Goal: Information Seeking & Learning: Obtain resource

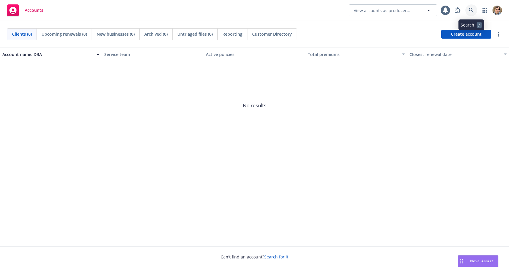
click at [472, 10] on icon at bounding box center [471, 10] width 5 height 5
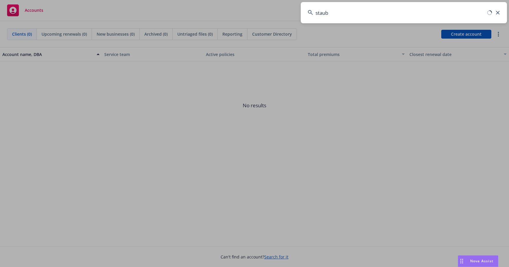
type input "staube"
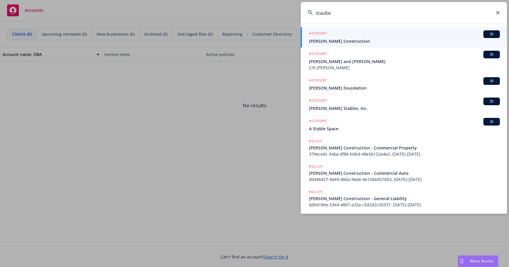
click at [417, 34] on div "ACCOUNT BI" at bounding box center [404, 34] width 191 height 8
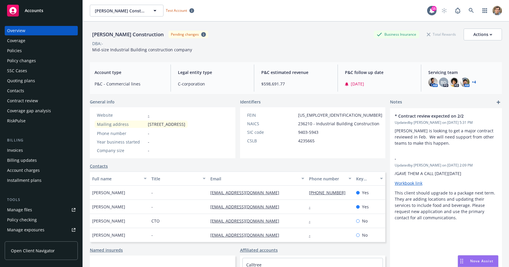
click at [27, 102] on div "Contract review" at bounding box center [22, 100] width 31 height 9
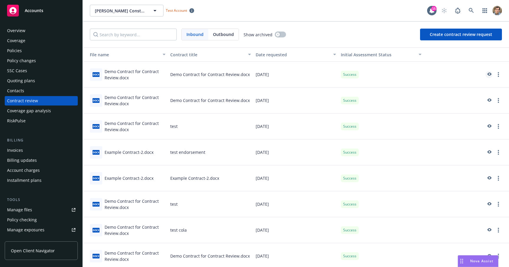
click at [486, 73] on icon "preview" at bounding box center [488, 74] width 5 height 4
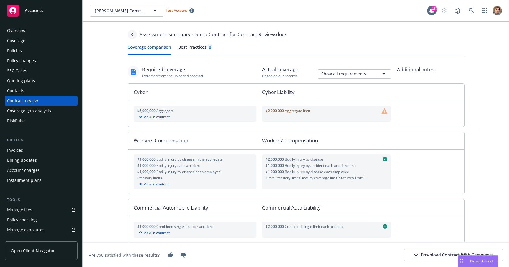
click at [132, 35] on link "Navigate back" at bounding box center [132, 34] width 9 height 9
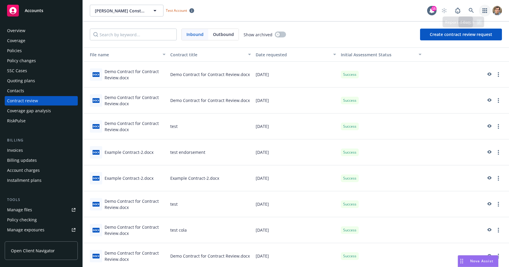
click at [483, 9] on icon "button" at bounding box center [484, 10] width 4 height 5
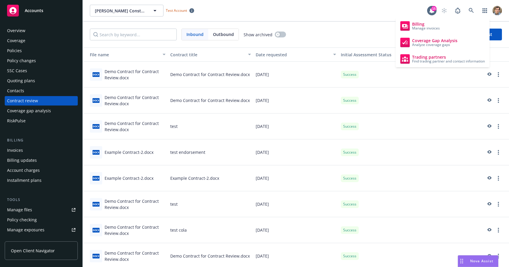
click at [340, 19] on div "Staub-Eckert Construction Staub-Eckert Construction Test Account 15" at bounding box center [296, 10] width 426 height 21
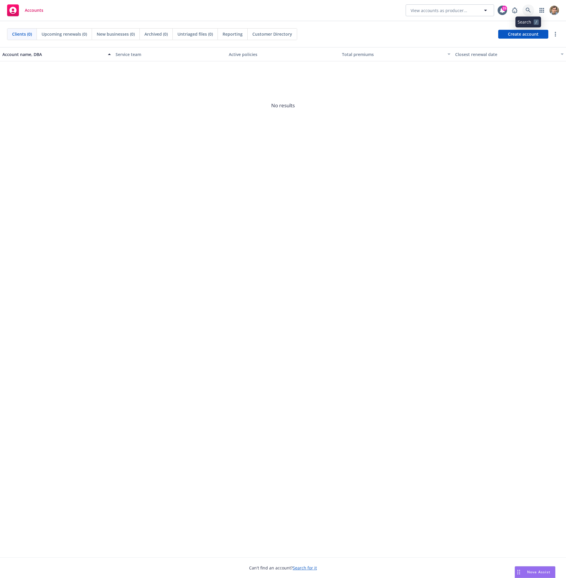
click at [527, 10] on icon at bounding box center [527, 10] width 5 height 5
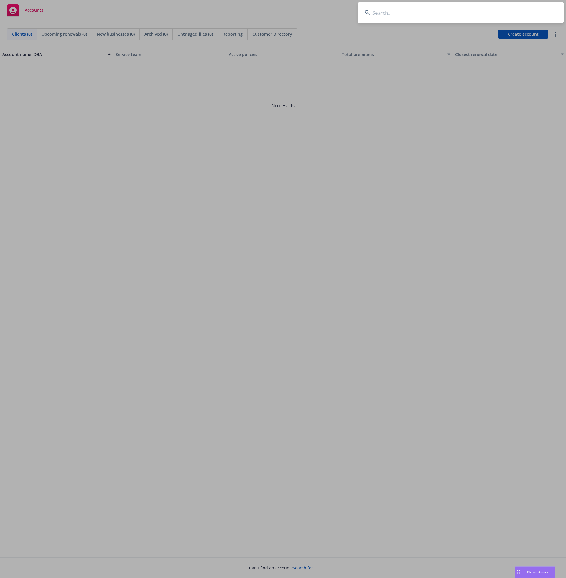
click at [527, 10] on input at bounding box center [460, 12] width 206 height 21
type input "thought"
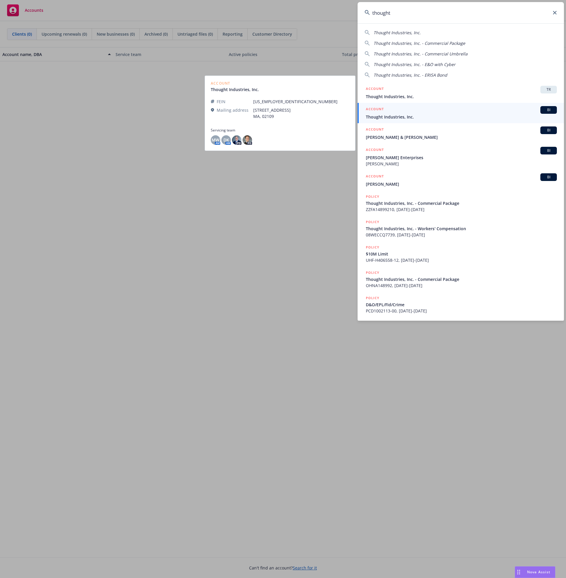
click at [433, 118] on span "Thought Industries, Inc." at bounding box center [461, 117] width 191 height 6
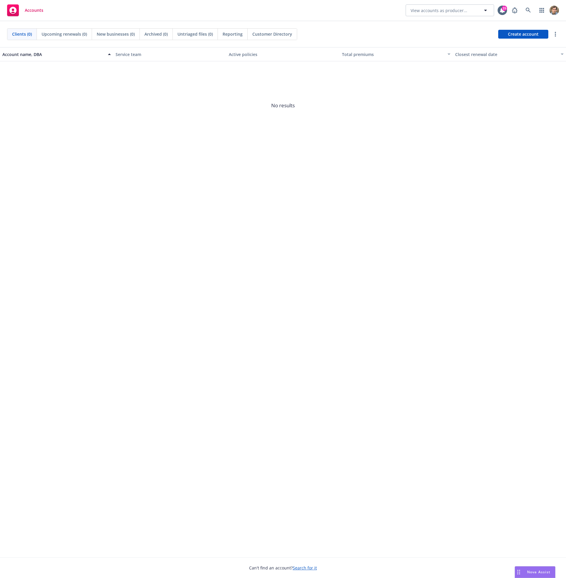
click at [433, 118] on span "No results" at bounding box center [283, 105] width 566 height 88
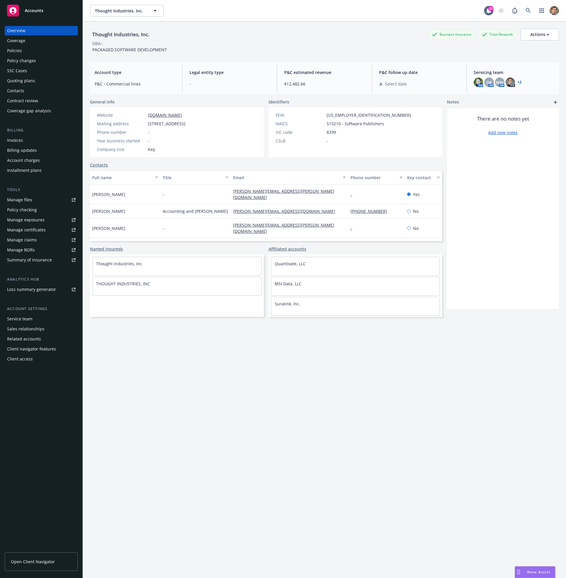
click at [33, 53] on div "Policies" at bounding box center [41, 50] width 68 height 9
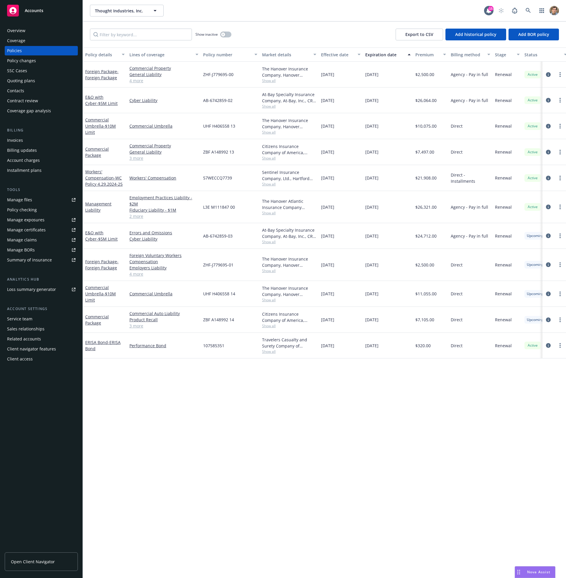
click at [32, 82] on div "Quoting plans" at bounding box center [21, 80] width 28 height 9
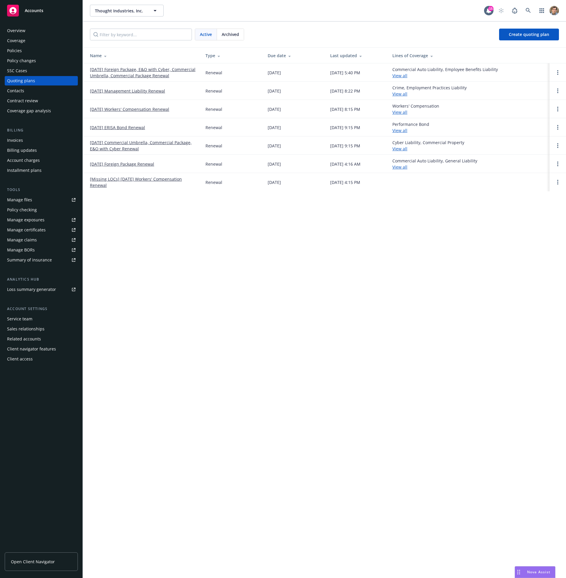
click at [127, 75] on link "[DATE] Foreign Package, E&O with Cyber, Commercial Umbrella, Commercial Package…" at bounding box center [143, 72] width 106 height 12
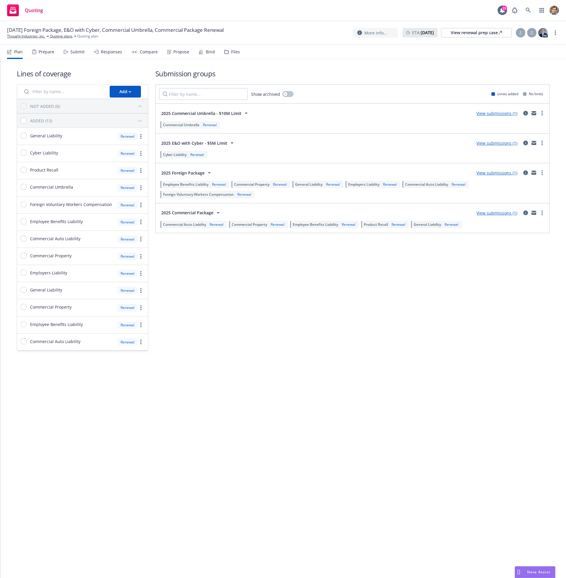
click at [491, 142] on link "View submissions (1)" at bounding box center [496, 143] width 41 height 6
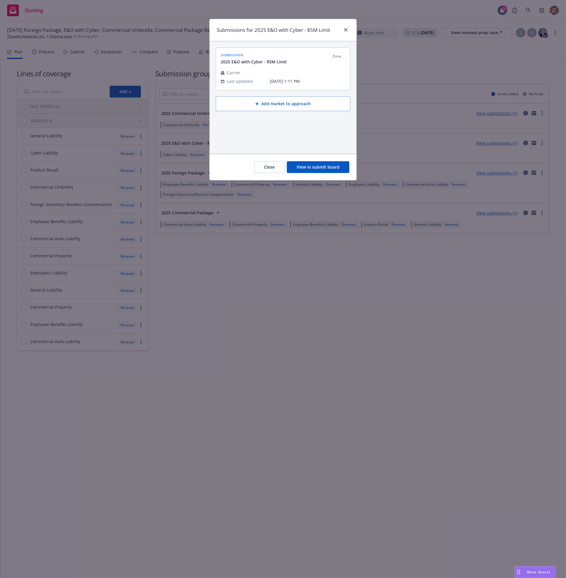
click at [273, 165] on button "Close" at bounding box center [269, 167] width 30 height 12
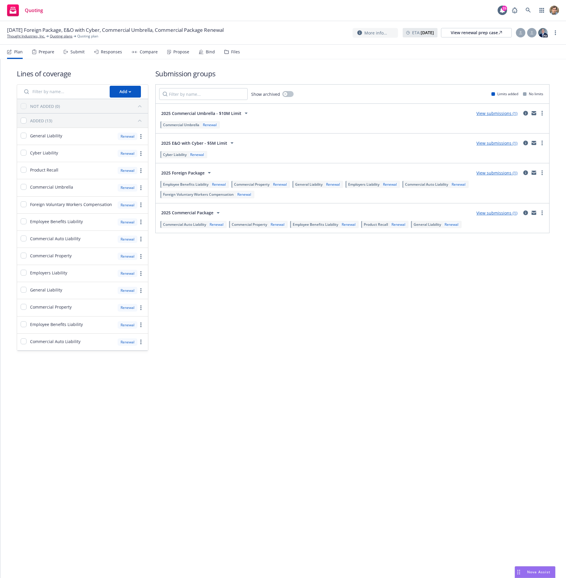
click at [73, 49] on div "Submit" at bounding box center [77, 51] width 14 height 5
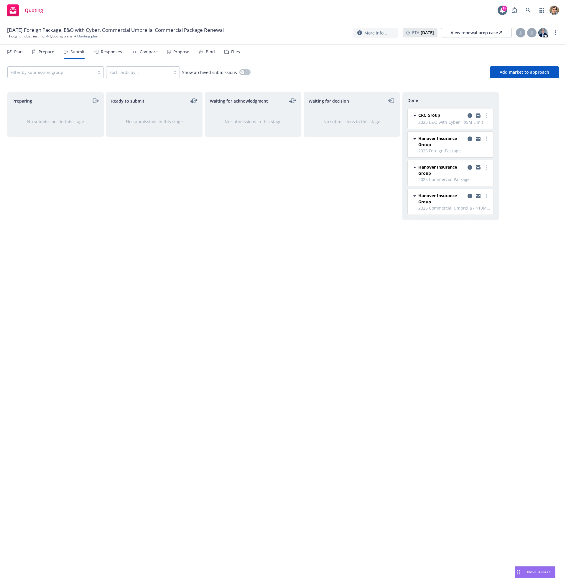
click at [422, 114] on span "CRC Group" at bounding box center [429, 115] width 22 height 6
click at [488, 116] on link "more" at bounding box center [485, 115] width 7 height 7
click at [325, 169] on div "Waiting for decision No submissions in this stage" at bounding box center [351, 328] width 96 height 473
click at [470, 115] on icon "copy logging email" at bounding box center [469, 115] width 5 height 5
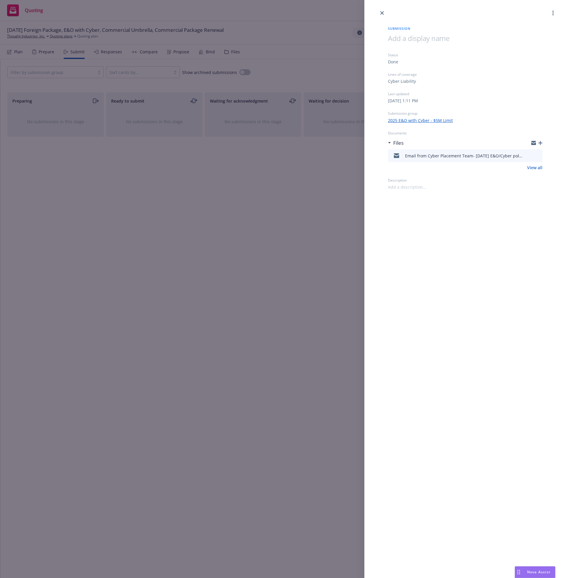
click at [427, 121] on link "2025 E&O with Cyber - $5M Limit" at bounding box center [420, 120] width 65 height 6
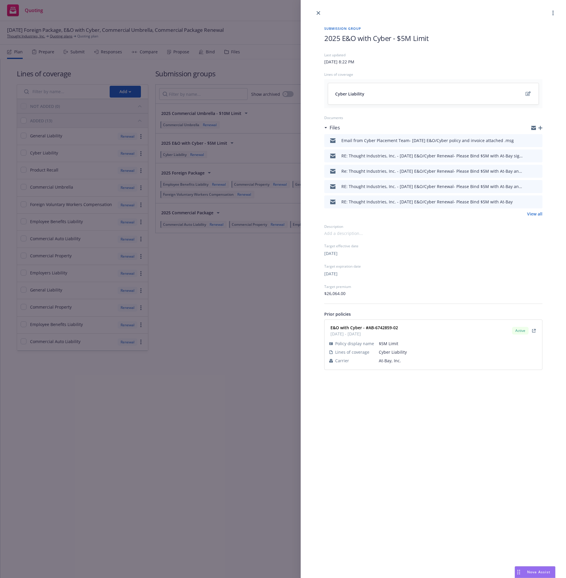
click at [536, 141] on icon "preview file" at bounding box center [536, 140] width 5 height 4
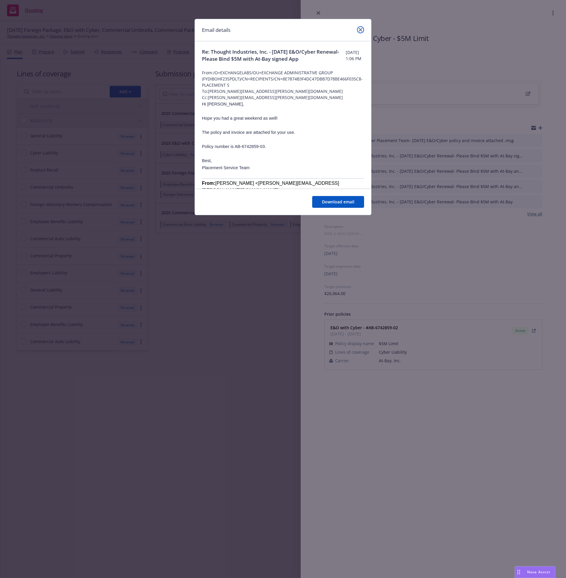
click at [358, 28] on link "close" at bounding box center [360, 29] width 7 height 7
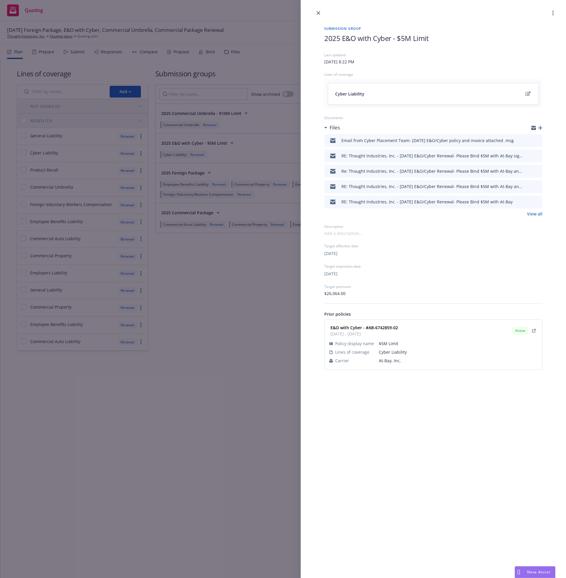
click at [374, 141] on div "Email from Cyber Placement Team- 8/29/2025 E&O/Cyber policy and invoice attache…" at bounding box center [427, 140] width 172 height 6
click at [527, 140] on icon "download file" at bounding box center [527, 140] width 4 height 4
click at [538, 140] on icon "preview file" at bounding box center [536, 140] width 5 height 4
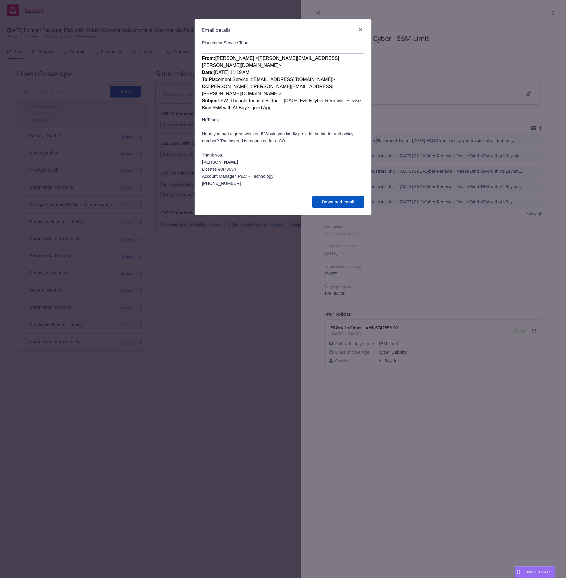
scroll to position [155, 0]
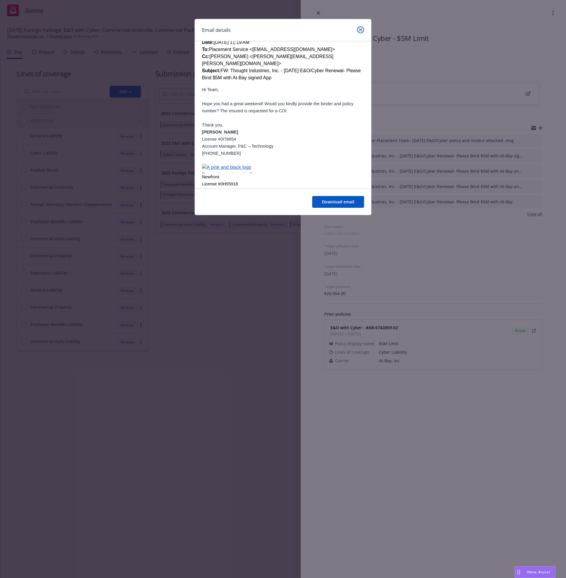
click at [360, 30] on icon "close" at bounding box center [360, 30] width 4 height 4
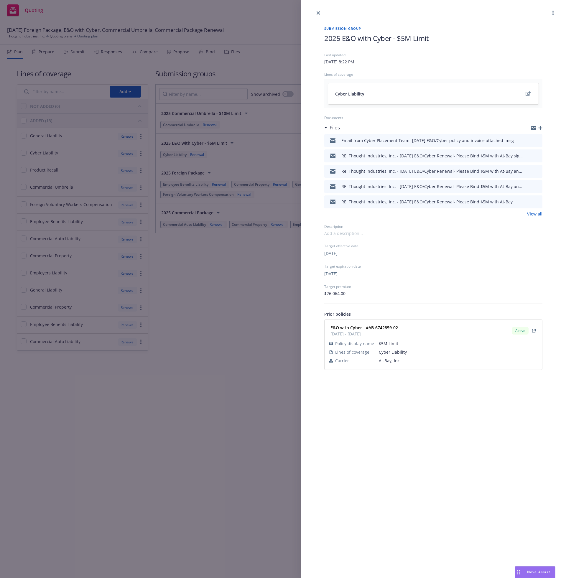
click at [315, 11] on div at bounding box center [432, 8] width 265 height 16
click at [315, 12] on link "close" at bounding box center [318, 12] width 7 height 7
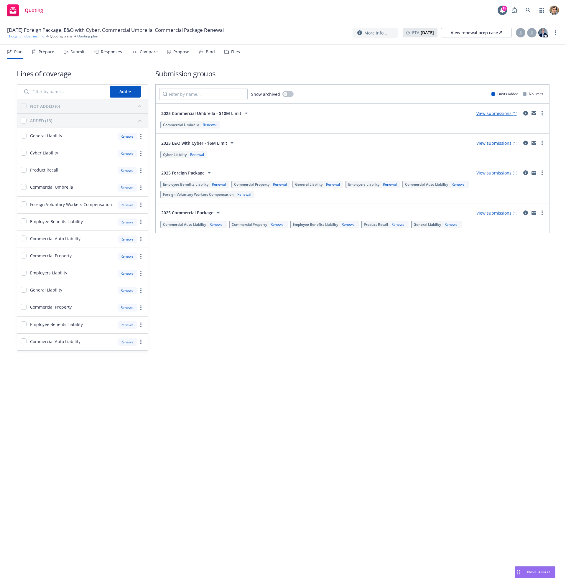
click at [27, 37] on link "Thought Industries, Inc." at bounding box center [26, 36] width 38 height 5
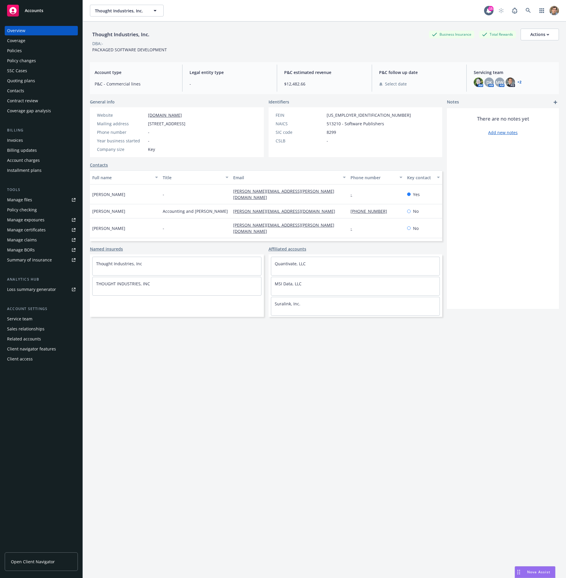
click at [37, 53] on div "Policies" at bounding box center [41, 50] width 68 height 9
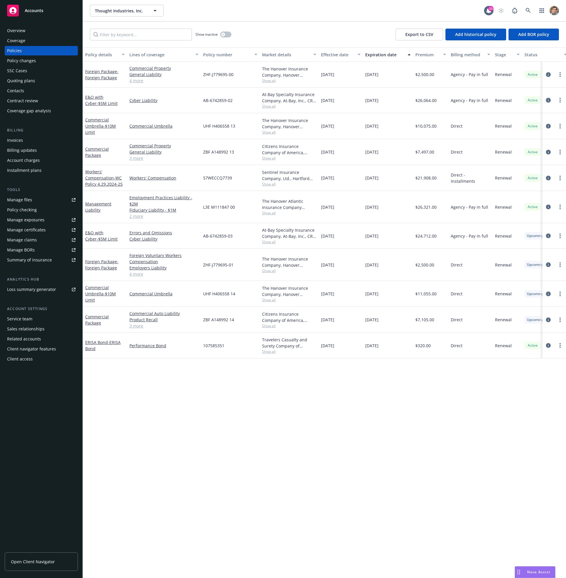
click at [549, 100] on icon "circleInformation" at bounding box center [548, 100] width 5 height 5
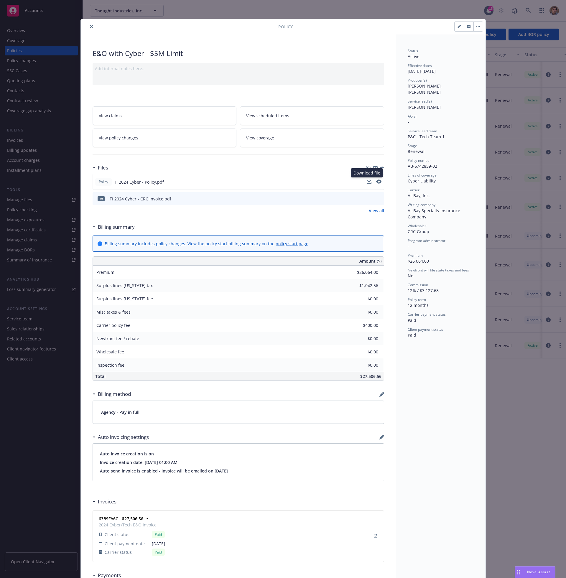
click at [367, 180] on icon "download file" at bounding box center [368, 181] width 5 height 5
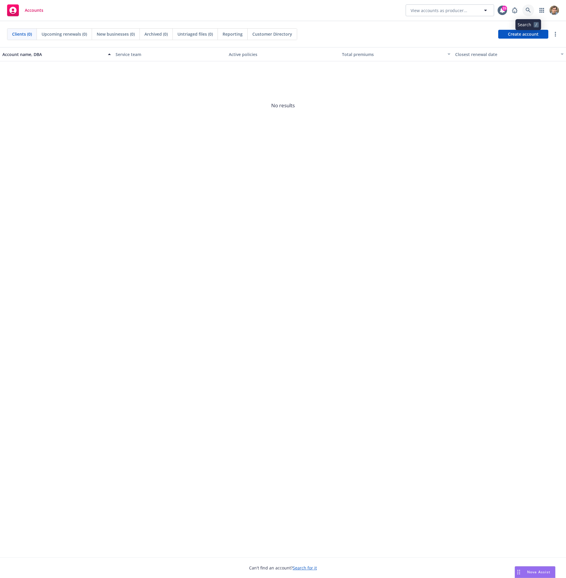
click at [525, 11] on icon at bounding box center [527, 10] width 5 height 5
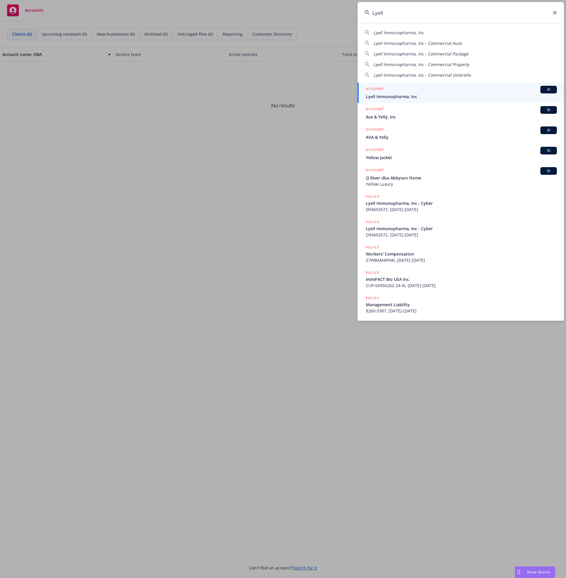
type input "Lyell"
drag, startPoint x: 525, startPoint y: 11, endPoint x: 405, endPoint y: 97, distance: 147.4
click at [405, 97] on span "Lyell Immunopharma, Inc" at bounding box center [461, 96] width 191 height 6
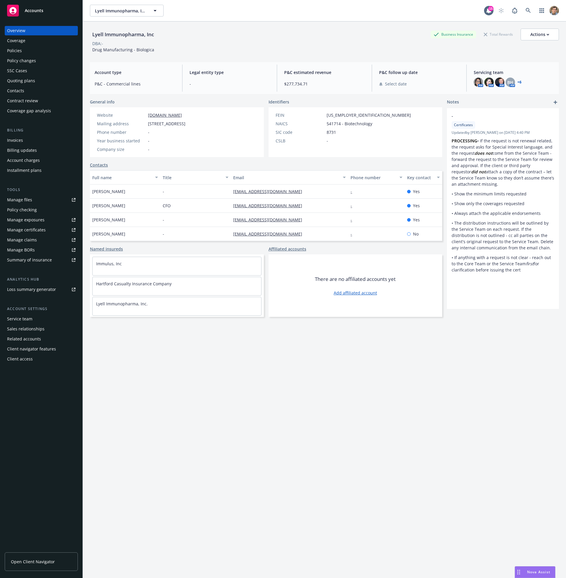
click at [35, 50] on div "Policies" at bounding box center [41, 50] width 68 height 9
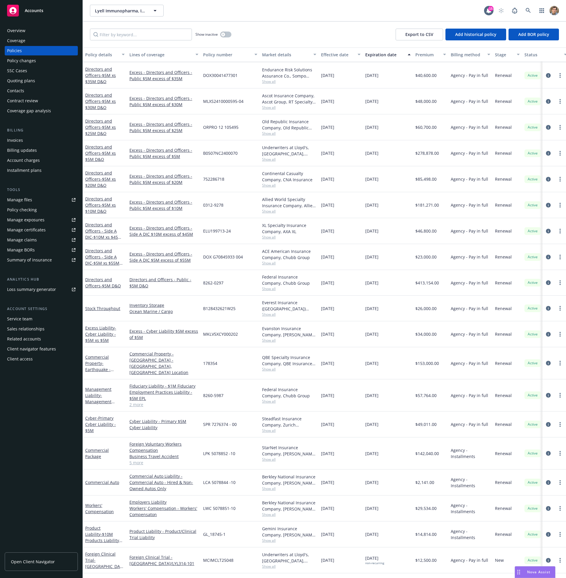
scroll to position [67, 0]
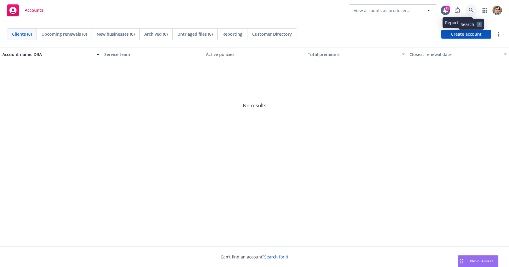
click at [471, 9] on icon at bounding box center [471, 10] width 5 height 5
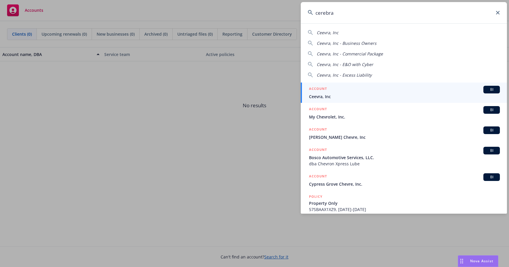
type input "cerebra"
drag, startPoint x: 471, startPoint y: 9, endPoint x: 375, endPoint y: 97, distance: 130.7
click at [375, 97] on span "Ceevra, Inc" at bounding box center [404, 96] width 191 height 6
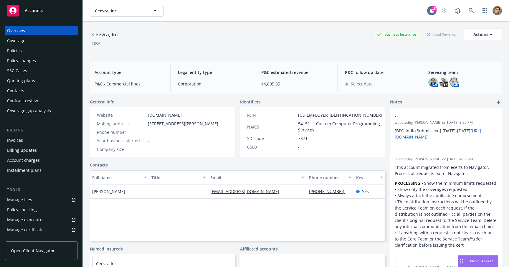
click at [28, 54] on div "Policies" at bounding box center [41, 50] width 68 height 9
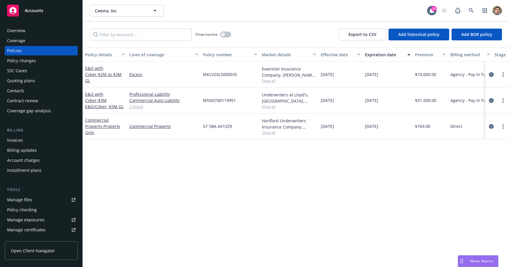
click at [273, 80] on span "Show all" at bounding box center [289, 80] width 54 height 5
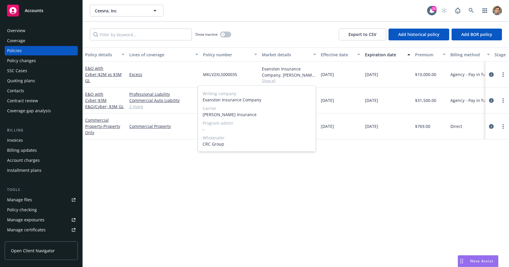
click at [273, 80] on span "Show all" at bounding box center [289, 80] width 54 height 5
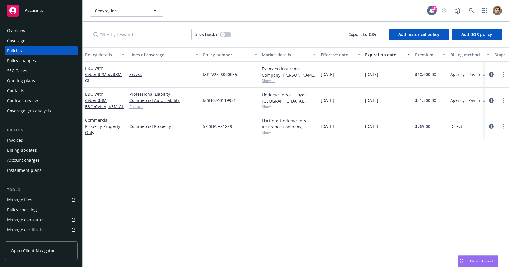
click at [31, 80] on div "Quoting plans" at bounding box center [21, 80] width 28 height 9
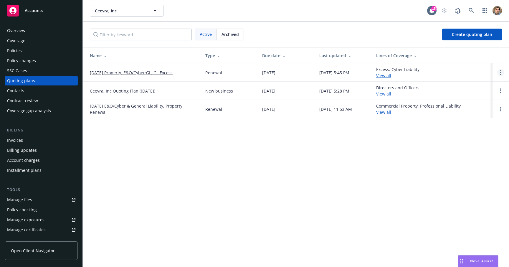
click at [503, 72] on link "Open options" at bounding box center [500, 72] width 7 height 7
click at [480, 34] on span "Copy logging email" at bounding box center [471, 33] width 52 height 6
click at [472, 12] on icon at bounding box center [471, 10] width 5 height 5
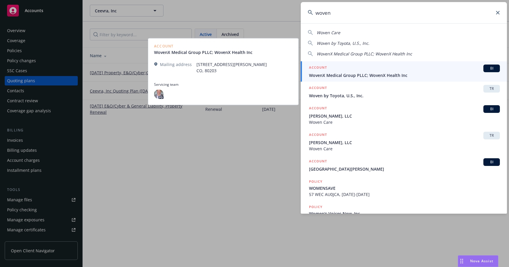
type input "woven"
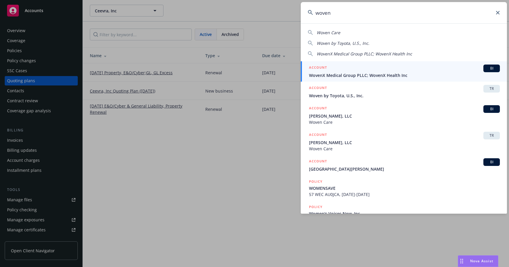
click at [401, 75] on span "WovenX Medical Group PLLC; WovenX Health Inc" at bounding box center [404, 75] width 191 height 6
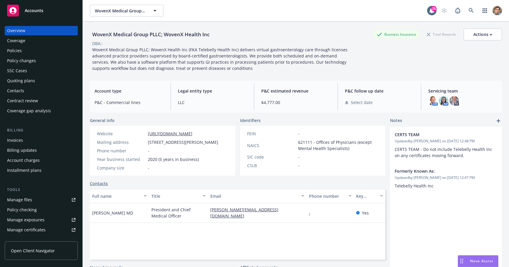
click at [40, 77] on div "Quoting plans" at bounding box center [41, 80] width 68 height 9
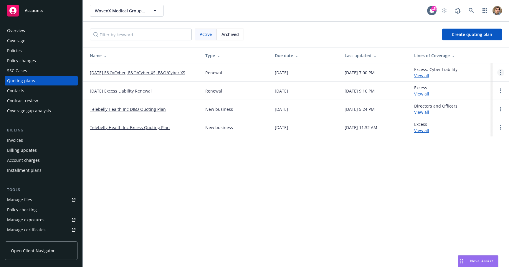
click at [499, 74] on link "Open options" at bounding box center [500, 72] width 7 height 7
click at [470, 154] on div "WovenX Medical Group PLLC; WovenX Health Inc WovenX Medical Group PLLC; WovenX …" at bounding box center [296, 133] width 426 height 267
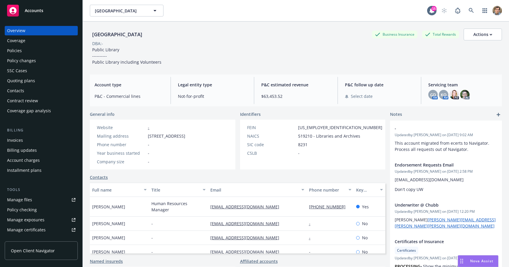
click at [30, 52] on div "Policies" at bounding box center [41, 50] width 68 height 9
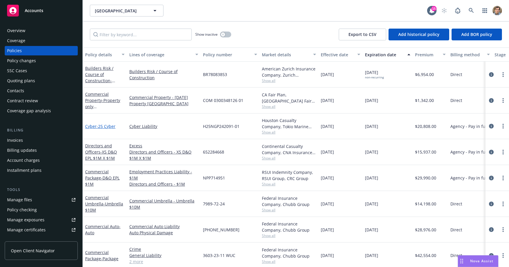
click at [108, 127] on span "- 25 Cyber" at bounding box center [106, 126] width 19 height 6
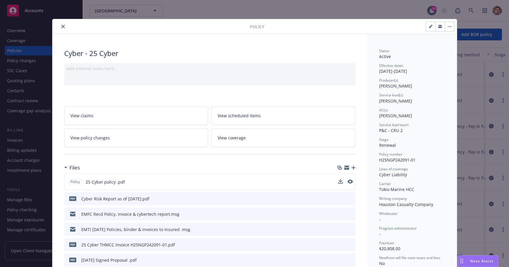
click at [135, 181] on div "Policy 25 Cyber policy .pdf" at bounding box center [209, 182] width 291 height 16
click at [348, 181] on icon "preview file" at bounding box center [350, 181] width 5 height 4
